Goal: Check status: Check status

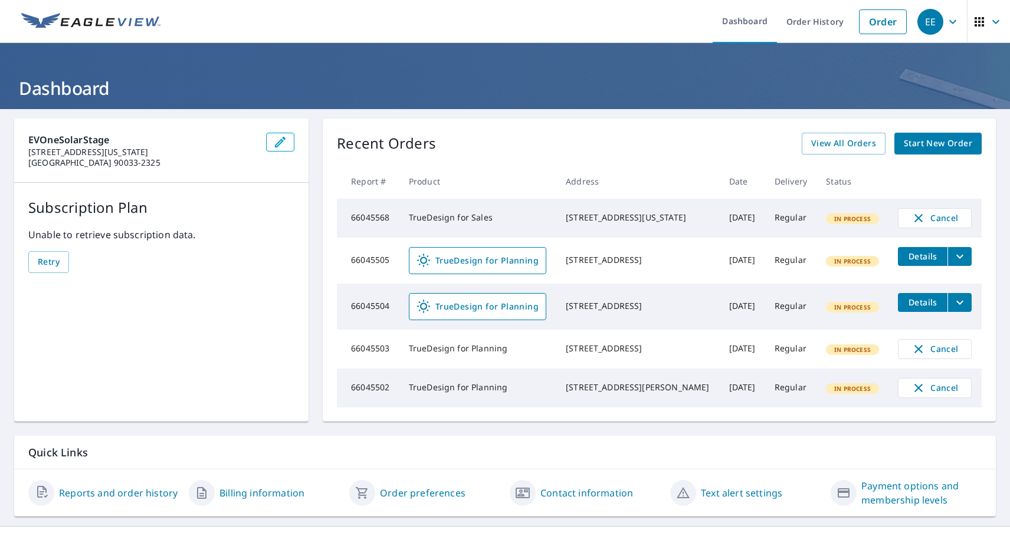
click at [930, 21] on div "EE" at bounding box center [931, 22] width 26 height 26
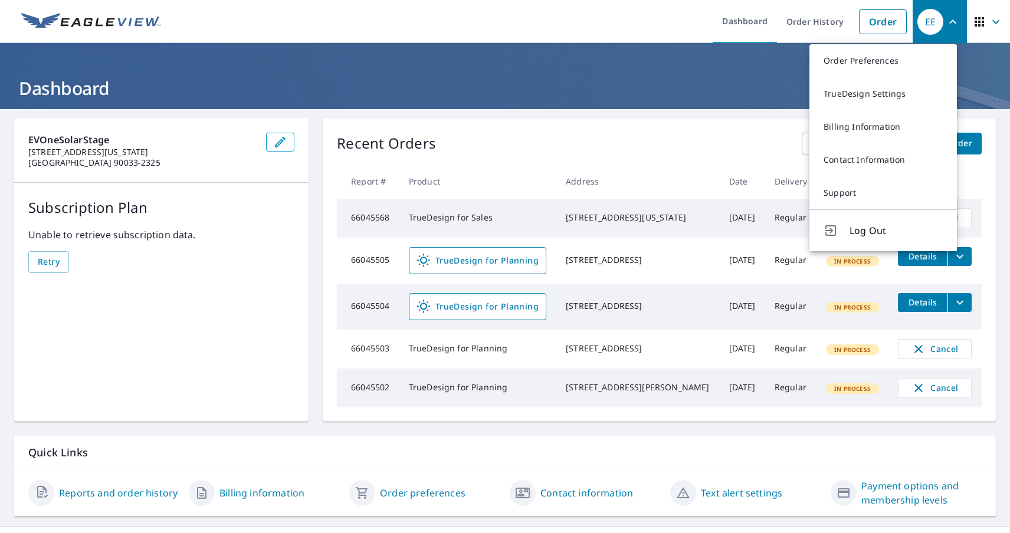
click at [978, 21] on span "button" at bounding box center [988, 22] width 33 height 28
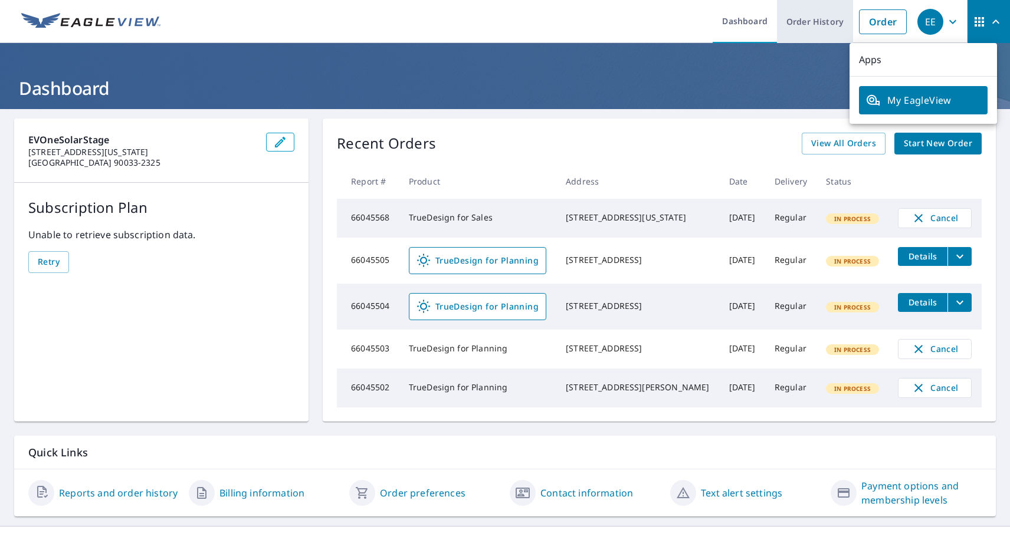
click at [805, 21] on link "Order History" at bounding box center [815, 21] width 76 height 43
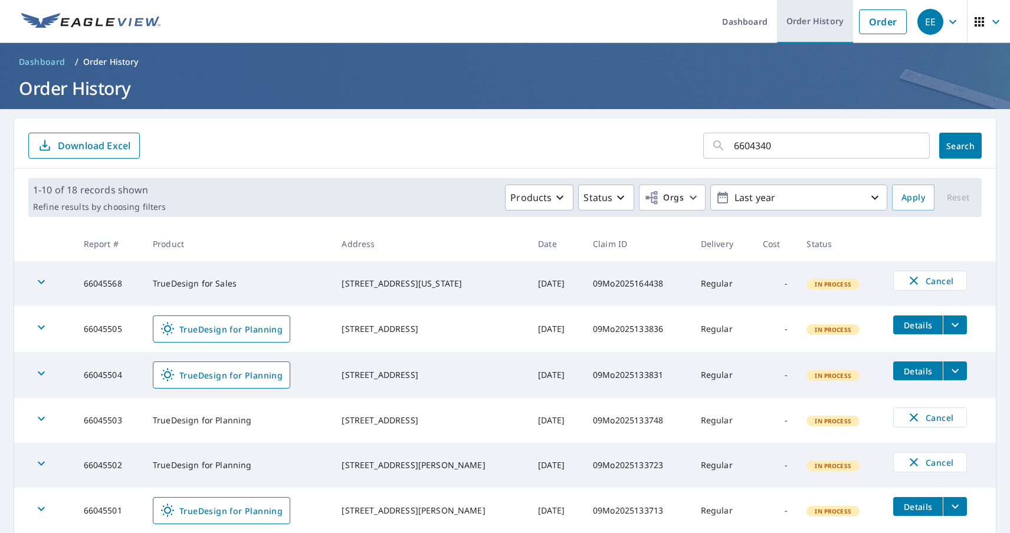
type input "66043405"
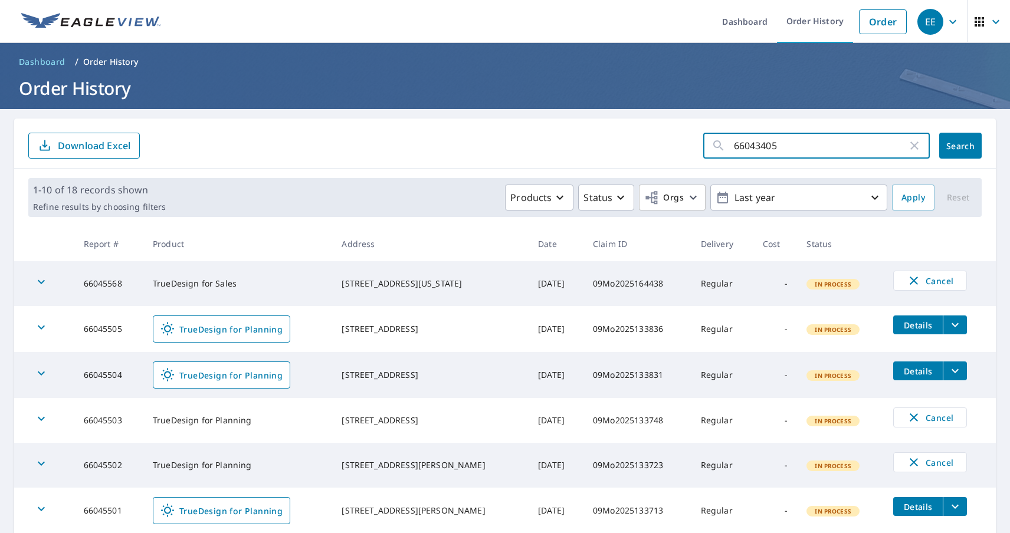
click at [951, 146] on span "Search" at bounding box center [961, 145] width 24 height 11
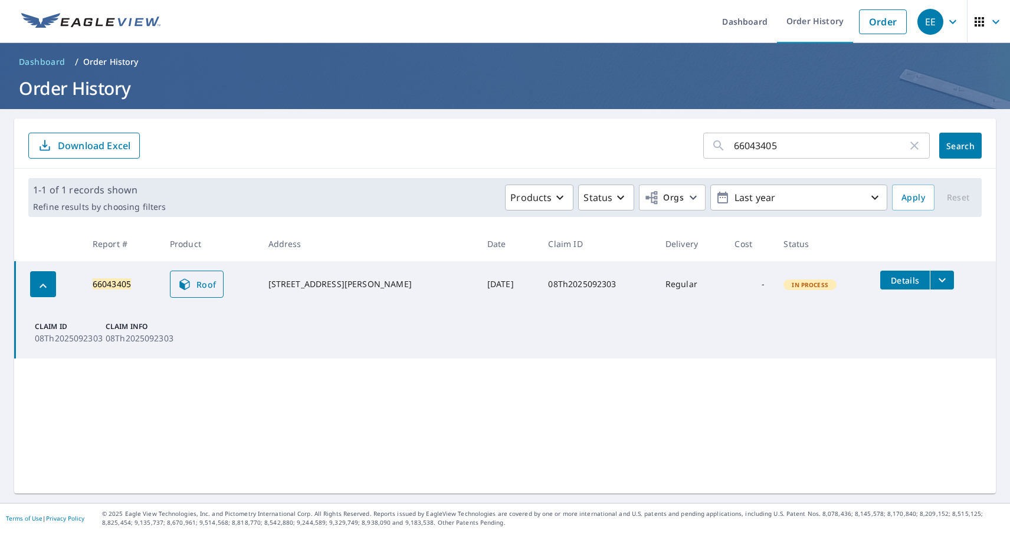
click at [202, 284] on span "Roof" at bounding box center [197, 284] width 39 height 14
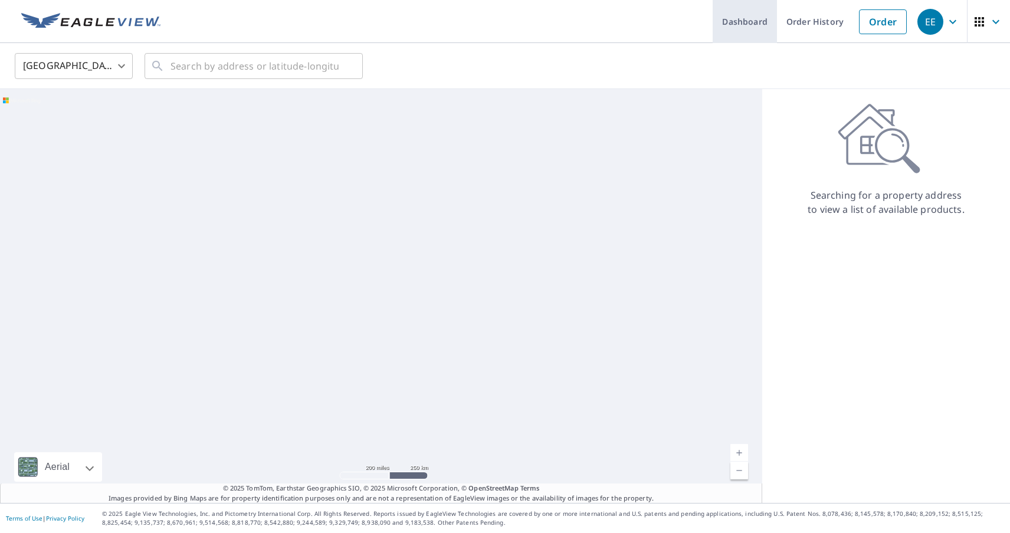
click at [736, 21] on link "Dashboard" at bounding box center [745, 21] width 64 height 43
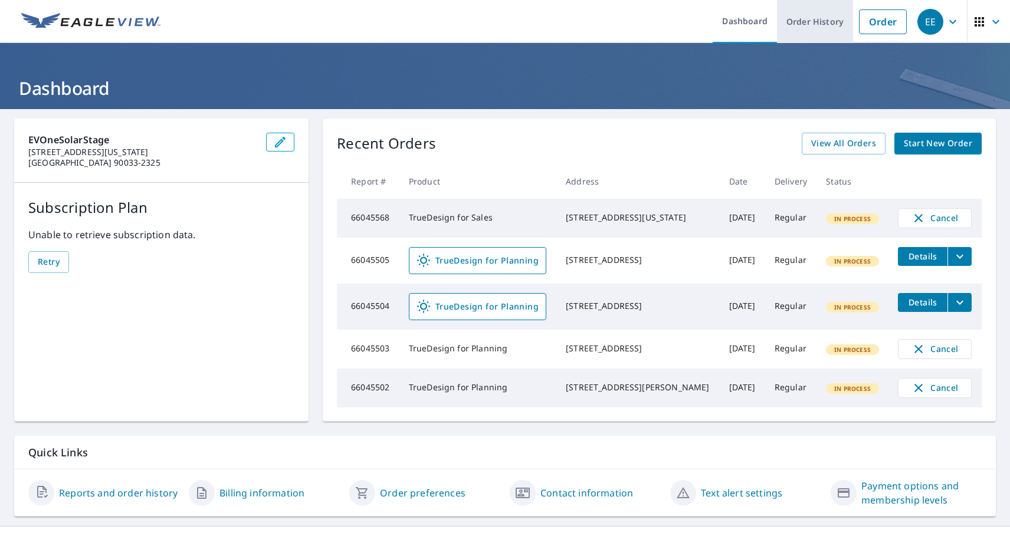
click at [805, 21] on link "Order History" at bounding box center [815, 21] width 76 height 43
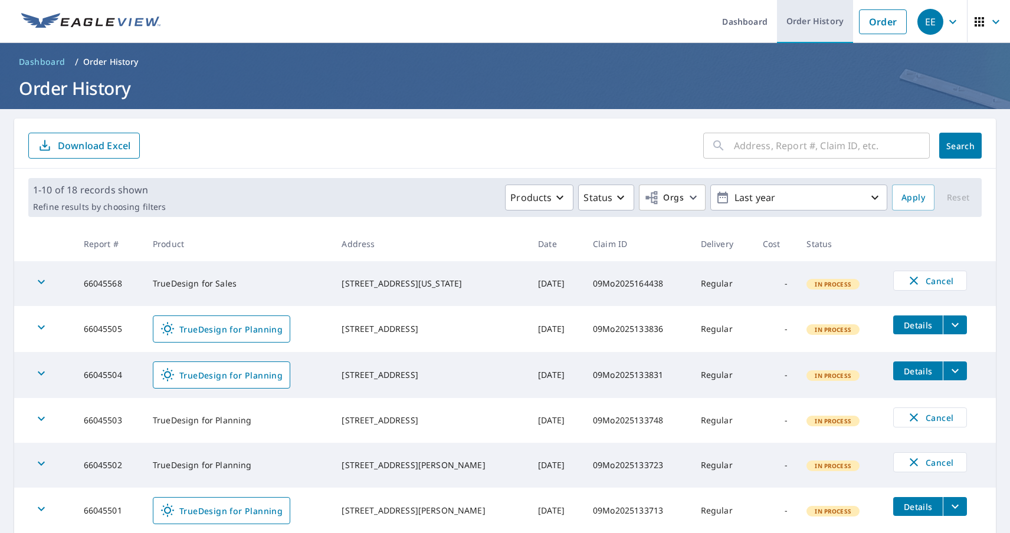
click at [805, 21] on link "Order History" at bounding box center [815, 21] width 76 height 43
type input "66043412"
click at [951, 146] on span "Search" at bounding box center [961, 145] width 24 height 11
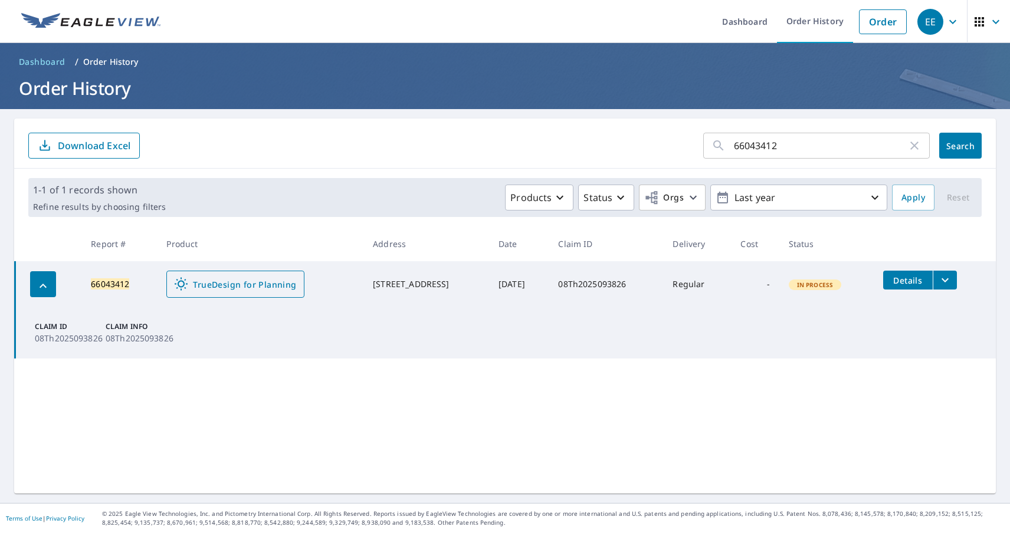
click at [227, 284] on span "TrueDesign for Planning" at bounding box center [235, 284] width 122 height 14
